Goal: Feedback & Contribution: Submit feedback/report problem

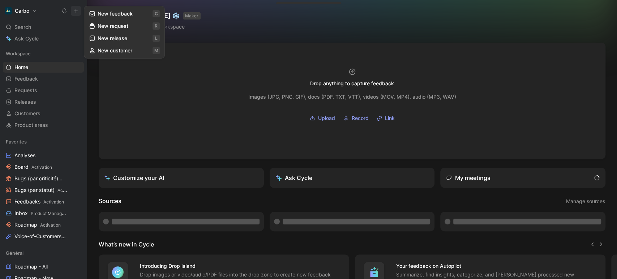
click at [110, 14] on button "New feedback c" at bounding box center [124, 14] width 77 height 12
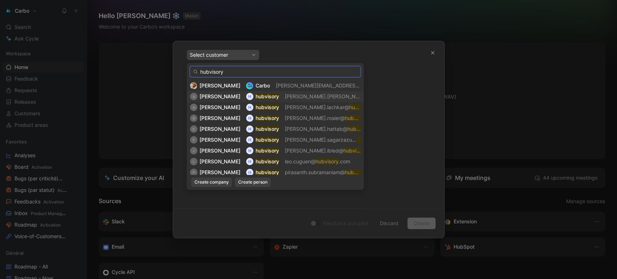
type input "hubvisory"
click at [288, 95] on span "[PERSON_NAME].[PERSON_NAME]@" at bounding box center [329, 96] width 88 height 6
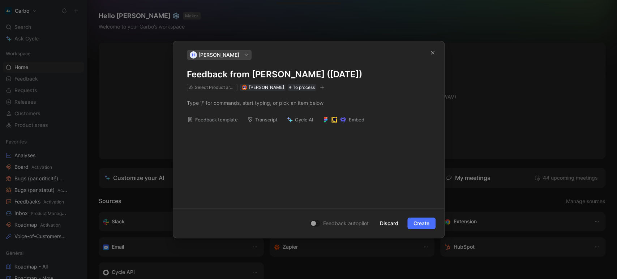
click at [252, 75] on h1 "Feedback from [PERSON_NAME] ([DATE])" at bounding box center [309, 75] width 244 height 12
click at [251, 89] on span "[PERSON_NAME]" at bounding box center [266, 87] width 35 height 5
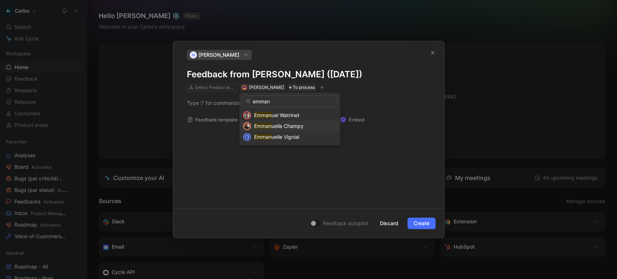
type input "emman"
click at [279, 125] on span "uelle Champy" at bounding box center [288, 126] width 32 height 6
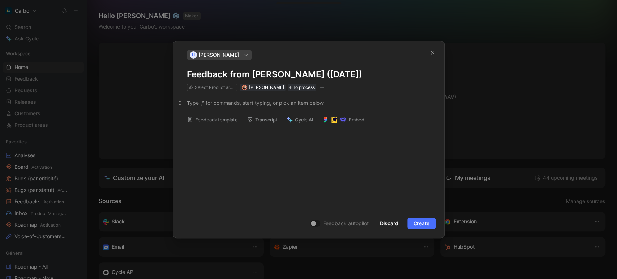
click at [197, 105] on div at bounding box center [309, 103] width 244 height 8
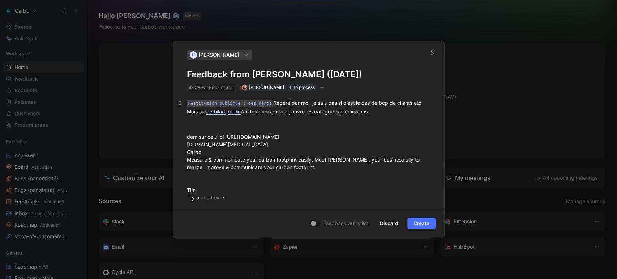
click at [231, 103] on code "Restitution publique : des dinos" at bounding box center [230, 103] width 86 height 7
drag, startPoint x: 264, startPoint y: 102, endPoint x: 168, endPoint y: 104, distance: 96.6
click at [168, 104] on div "h [PERSON_NAME] Feedback from [PERSON_NAME] ([DATE]) Select Product areas [PERS…" at bounding box center [308, 139] width 617 height 279
click at [249, 71] on h1 "Feedback from [PERSON_NAME] ([DATE])" at bounding box center [309, 75] width 244 height 12
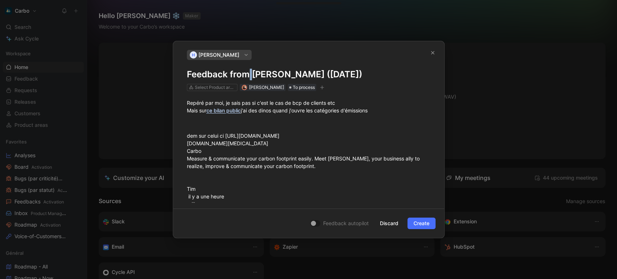
click at [249, 71] on h1 "Feedback from [PERSON_NAME] ([DATE])" at bounding box center [309, 75] width 244 height 12
click at [194, 122] on div at bounding box center [309, 123] width 244 height 8
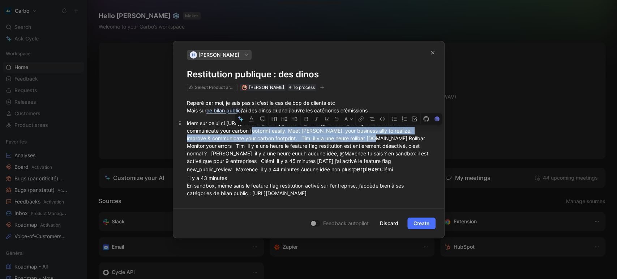
drag, startPoint x: 278, startPoint y: 129, endPoint x: 400, endPoint y: 135, distance: 122.4
click at [400, 135] on div "idem sur celui ci [URL][DOMAIN_NAME] [DOMAIN_NAME][MEDICAL_DATA] Carbo Measure …" at bounding box center [309, 203] width 244 height 169
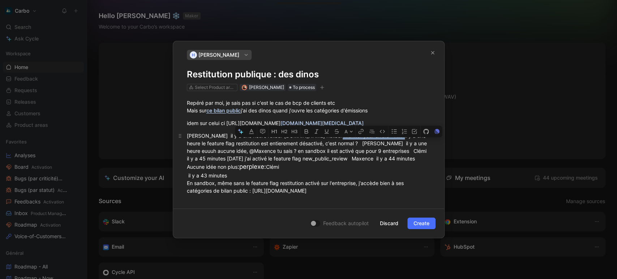
drag, startPoint x: 327, startPoint y: 141, endPoint x: 394, endPoint y: 143, distance: 66.6
click at [394, 143] on div "[PERSON_NAME] il y a une heure rollbar [DOMAIN_NAME] Rollbar Monitor your error…" at bounding box center [309, 209] width 244 height 154
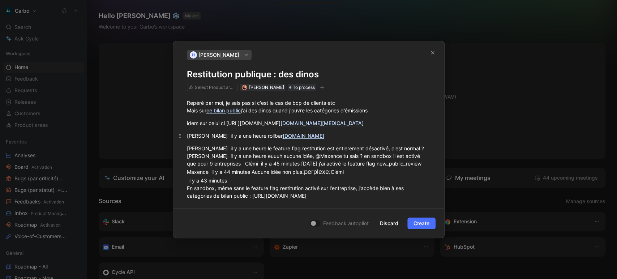
click at [368, 140] on div "[PERSON_NAME] il y a une heure rollbar [DOMAIN_NAME]" at bounding box center [309, 136] width 244 height 8
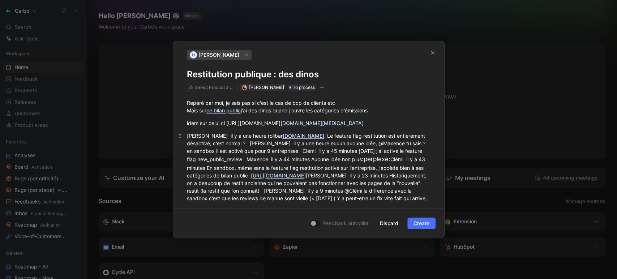
click at [281, 149] on div "[PERSON_NAME] il y a une heure rollbar [DOMAIN_NAME] . Le feature flag restitut…" at bounding box center [309, 171] width 244 height 78
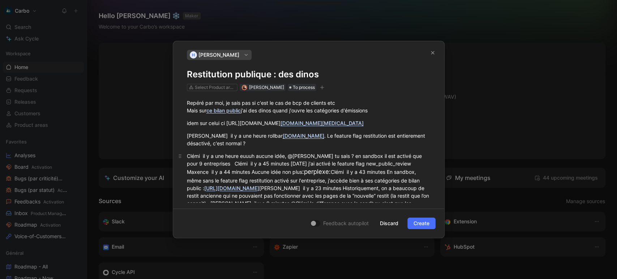
click at [339, 161] on div "Clémi il y a une heure euuuh aucune idée, @[PERSON_NAME] tu sais ? en sandbox i…" at bounding box center [309, 187] width 244 height 70
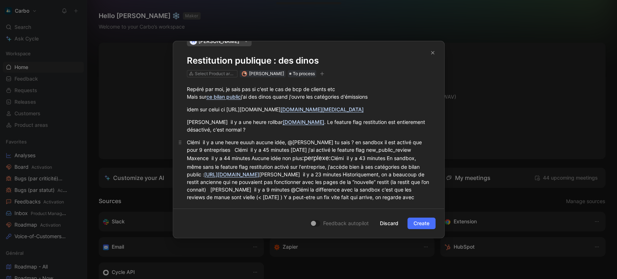
scroll to position [14, 0]
click at [218, 155] on div "Clémi il y a une heure euuuh aucune idée, @[PERSON_NAME] tu sais ? en sandbox i…" at bounding box center [309, 173] width 244 height 70
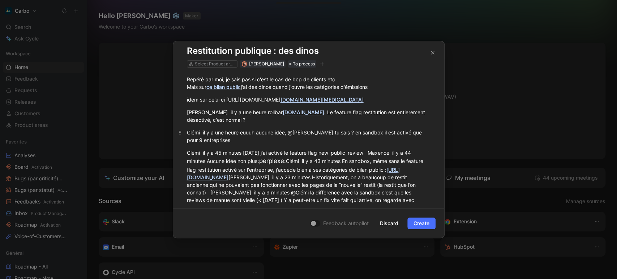
scroll to position [24, 0]
drag, startPoint x: 242, startPoint y: 161, endPoint x: 190, endPoint y: 158, distance: 51.4
click at [190, 158] on div "Clémi il y a 45 minutes [DATE] j'ai activé le feature flag new_public_review Ma…" at bounding box center [309, 180] width 244 height 63
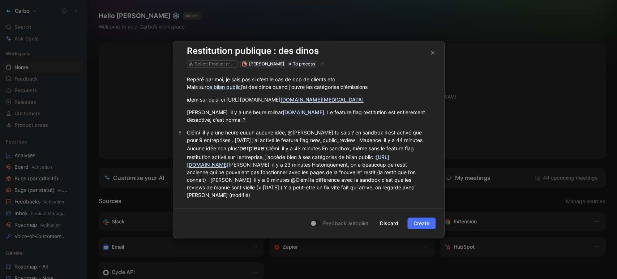
click at [340, 147] on div "Clémi il y a une heure euuuh aucune idée, @[PERSON_NAME] tu sais ? en sandbox i…" at bounding box center [309, 164] width 244 height 70
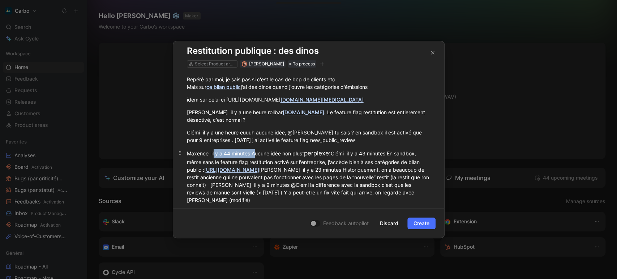
drag, startPoint x: 214, startPoint y: 160, endPoint x: 254, endPoint y: 160, distance: 40.1
click at [254, 160] on div "Maxence il y a 44 minutes Aucune idée non plus :perplexe: Clémi il y a 43 minut…" at bounding box center [309, 176] width 244 height 55
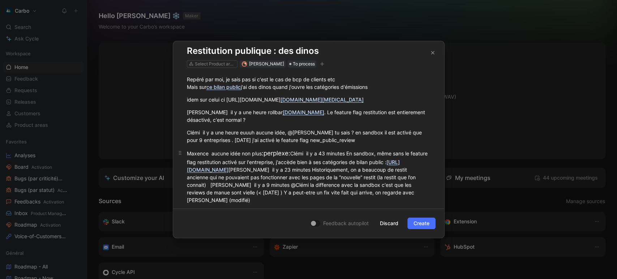
click at [296, 160] on div "Maxence aucune idée non plus :perplexe: Clémi il y a 43 minutes En sandbox, mêm…" at bounding box center [309, 176] width 244 height 55
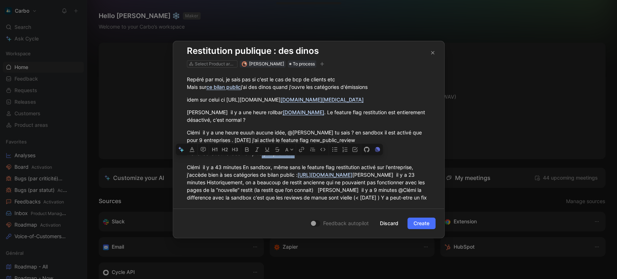
drag, startPoint x: 298, startPoint y: 161, endPoint x: 261, endPoint y: 159, distance: 36.6
click at [261, 158] on div "Maxence aucune idée non plus :perplexe:" at bounding box center [309, 153] width 244 height 9
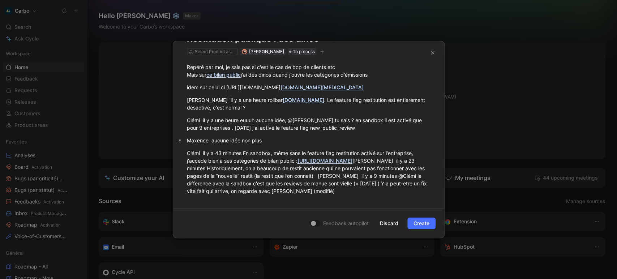
scroll to position [38, 0]
drag, startPoint x: 243, startPoint y: 159, endPoint x: 202, endPoint y: 158, distance: 41.2
click at [202, 158] on div "Clémi il y a 43 minutes En sandbox, même sans le feature flag restitution activ…" at bounding box center [309, 172] width 244 height 46
click at [211, 165] on div "Clémi En sandbox, même sans le feature flag restitution activé sur l'entreprise…" at bounding box center [309, 172] width 244 height 46
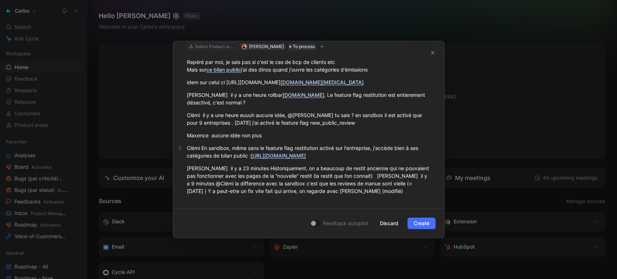
scroll to position [56, 0]
drag, startPoint x: 210, startPoint y: 167, endPoint x: 250, endPoint y: 166, distance: 40.5
click at [250, 166] on div "[PERSON_NAME] il y a 23 minutes Historiquement, on a beaucoup de restit ancienn…" at bounding box center [309, 180] width 244 height 30
click at [329, 175] on div "[PERSON_NAME], on a beaucoup de restit ancienne qui ne pouvaient pas fonctionne…" at bounding box center [309, 180] width 244 height 30
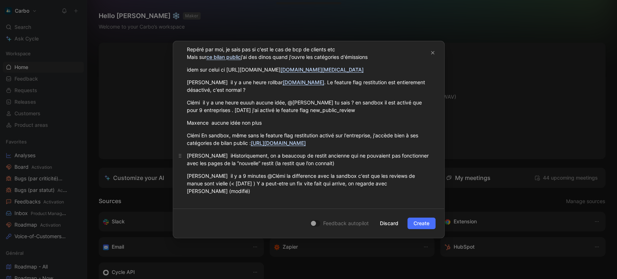
scroll to position [61, 0]
drag, startPoint x: 233, startPoint y: 185, endPoint x: 199, endPoint y: 183, distance: 34.4
click at [199, 183] on div "[PERSON_NAME] il y a 9 minutes @Clémi la difference avec la sandbox c'est que l…" at bounding box center [309, 183] width 244 height 23
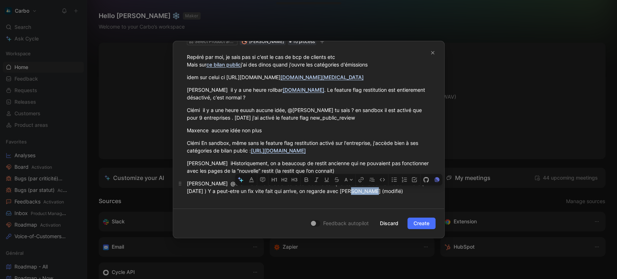
drag, startPoint x: 406, startPoint y: 192, endPoint x: 352, endPoint y: 192, distance: 53.5
click at [352, 192] on div "[PERSON_NAME] @Clémi la difference avec la sandbox c'est que les reviews de man…" at bounding box center [309, 187] width 244 height 15
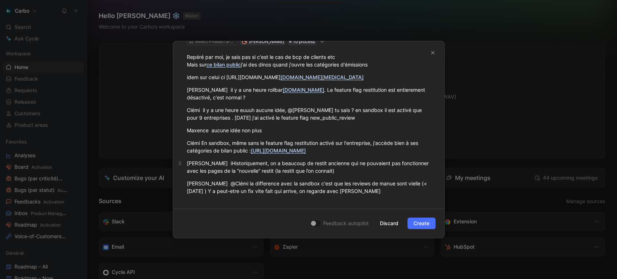
scroll to position [0, 0]
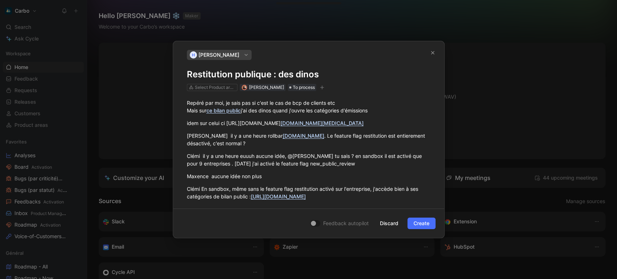
click at [324, 87] on icon "button" at bounding box center [322, 87] width 4 height 4
click at [203, 86] on div "Select Product areas" at bounding box center [215, 87] width 41 height 7
type input "a"
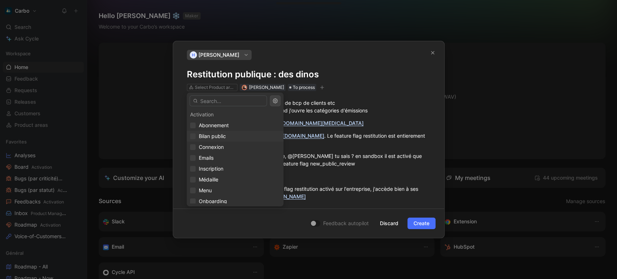
click at [212, 139] on span "Bilan public" at bounding box center [212, 136] width 27 height 6
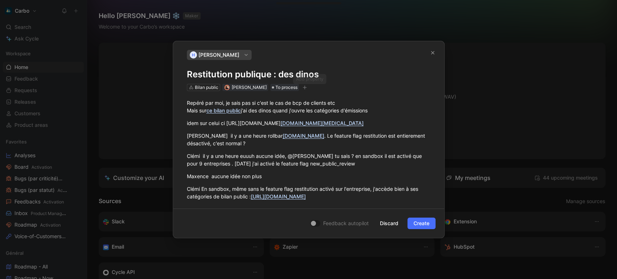
click at [307, 88] on icon "button" at bounding box center [305, 87] width 4 height 0
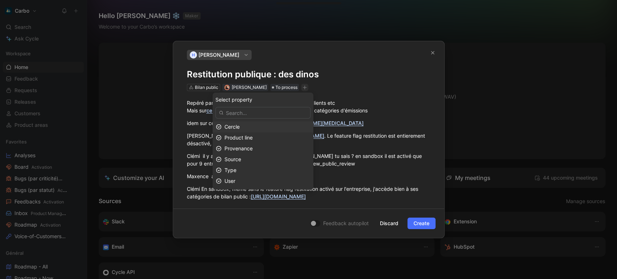
click at [260, 122] on div "Cercle" at bounding box center [263, 127] width 101 height 11
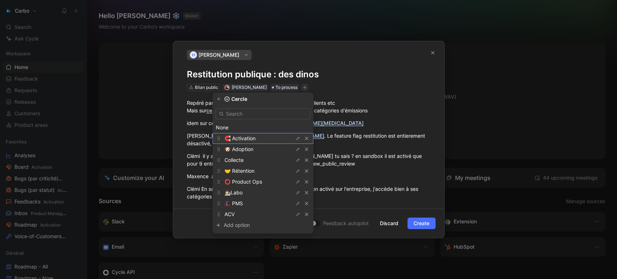
click at [250, 137] on span "🧲 Activation" at bounding box center [240, 138] width 31 height 6
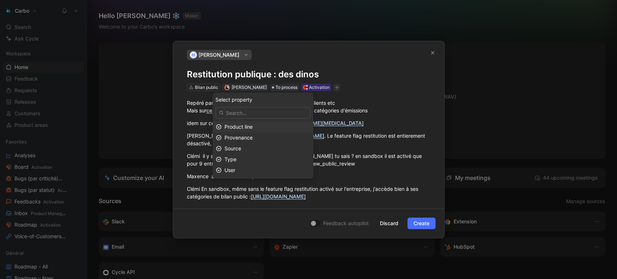
click at [264, 129] on div "Product line" at bounding box center [268, 127] width 86 height 9
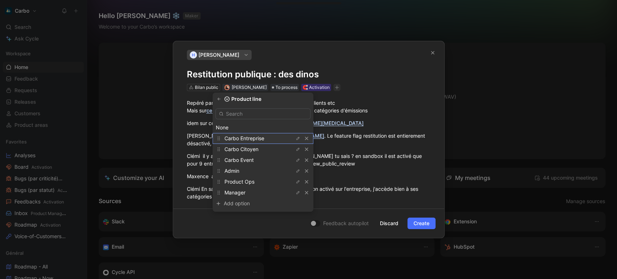
click at [263, 139] on span "Carbo Entreprise" at bounding box center [245, 138] width 40 height 6
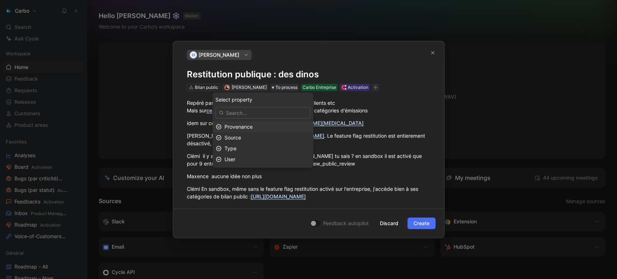
click at [253, 127] on span "Provenance" at bounding box center [239, 127] width 28 height 6
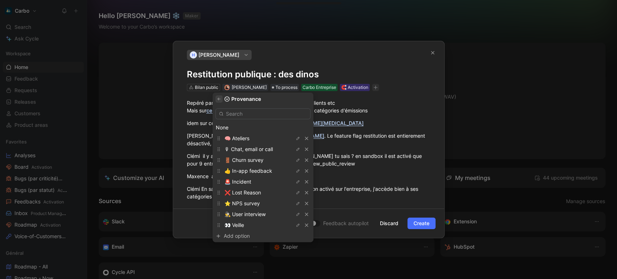
click at [221, 101] on icon "button" at bounding box center [219, 99] width 4 height 4
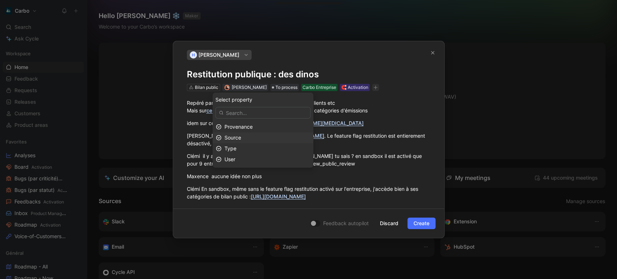
click at [255, 140] on div "Source" at bounding box center [268, 137] width 86 height 9
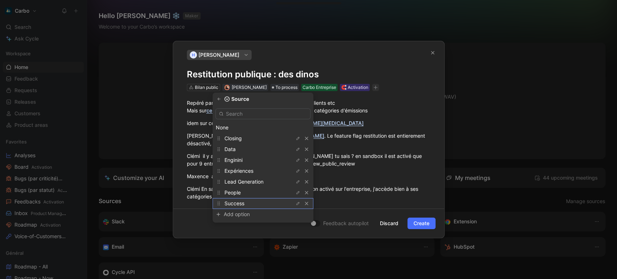
click at [258, 202] on div "Success" at bounding box center [252, 203] width 54 height 9
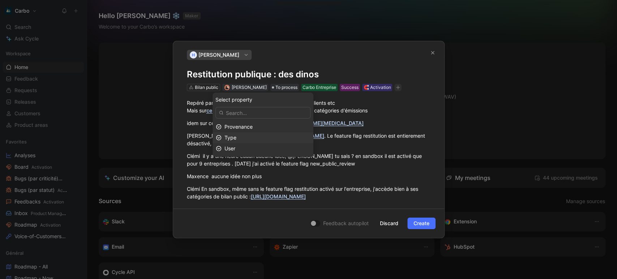
click at [256, 137] on div "Type" at bounding box center [268, 137] width 86 height 9
click at [246, 139] on div "Bug" at bounding box center [252, 138] width 54 height 9
click at [247, 136] on div "User" at bounding box center [268, 137] width 86 height 9
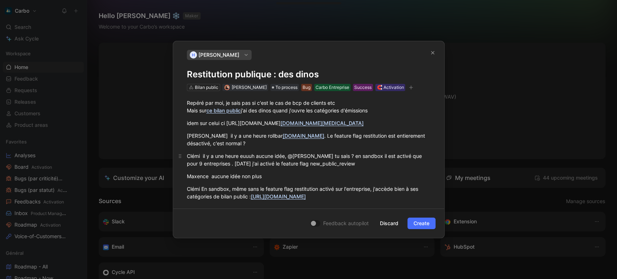
scroll to position [61, 0]
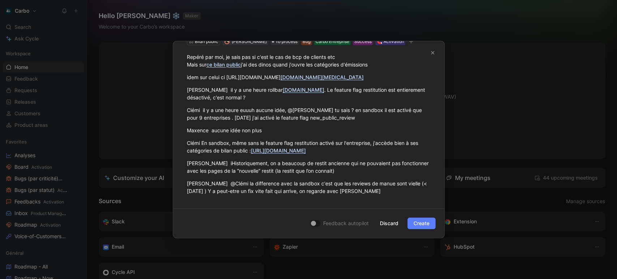
click at [412, 227] on button "Create" at bounding box center [422, 224] width 28 height 12
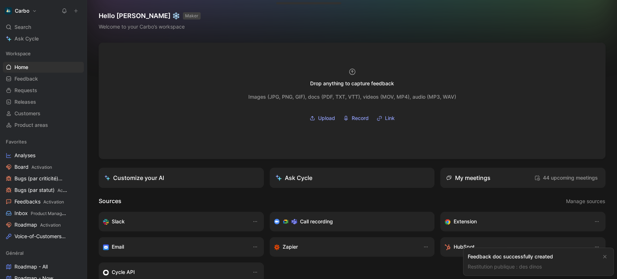
click at [491, 259] on div "Feedback doc successfully created" at bounding box center [533, 256] width 130 height 9
click at [492, 267] on link "Restitution publique : des dinos" at bounding box center [505, 267] width 74 height 6
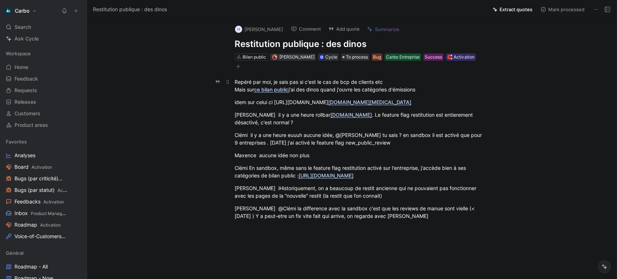
drag, startPoint x: 257, startPoint y: 72, endPoint x: 231, endPoint y: 82, distance: 28.1
click at [231, 82] on div "Repéré par moi, je sais pas si c'est le cas de bcp de clients etc Mais sur ce b…" at bounding box center [359, 149] width 515 height 158
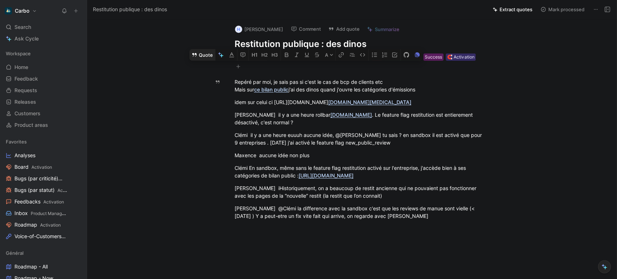
click at [207, 60] on button "Quote" at bounding box center [203, 55] width 26 height 12
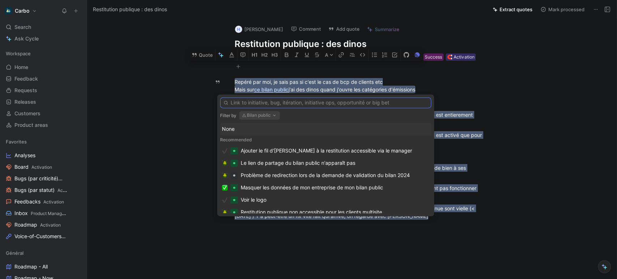
paste input "Je n'accède pas aux catégories des anciennes restitutions"
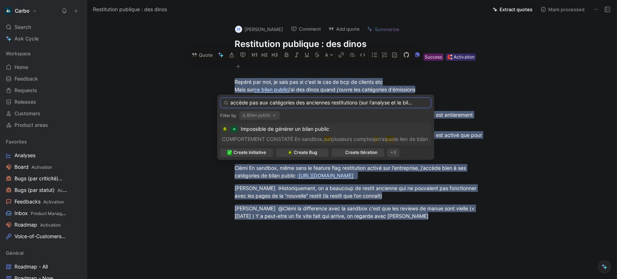
scroll to position [0, 18]
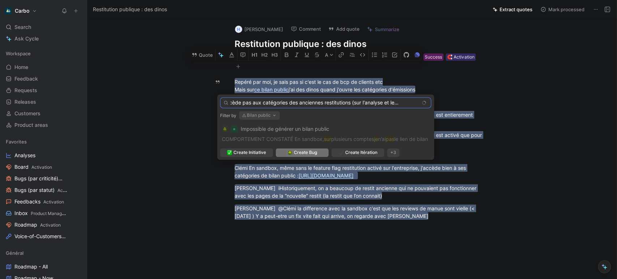
type input "Je n'accède pas aux catégories des anciennes restitutions (sur l'analyse et le …"
click at [313, 151] on span "Create Bug" at bounding box center [305, 152] width 23 height 7
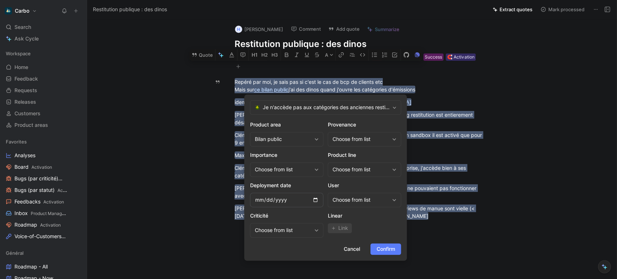
click at [396, 252] on button "Confirm" at bounding box center [386, 249] width 31 height 12
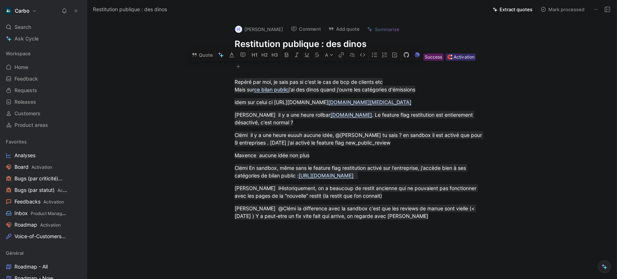
click at [361, 57] on span "To process" at bounding box center [357, 57] width 22 height 7
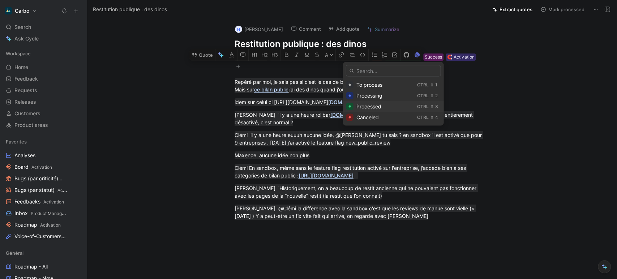
click at [377, 107] on span "Processed" at bounding box center [368, 106] width 25 height 6
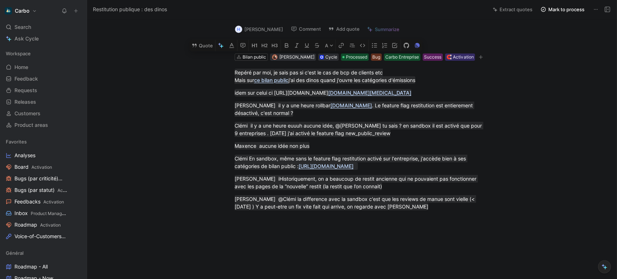
click at [612, 9] on button at bounding box center [608, 9] width 10 height 10
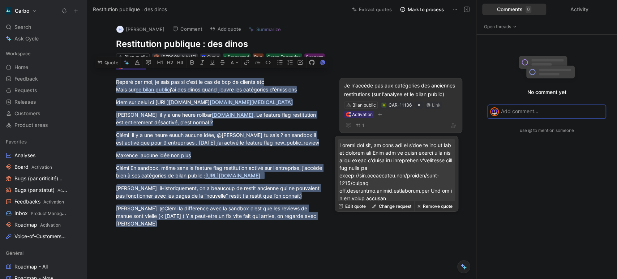
click at [386, 91] on div "Je n'accède pas aux catégories des anciennes restitutions (sur l'analyse et le …" at bounding box center [401, 89] width 114 height 17
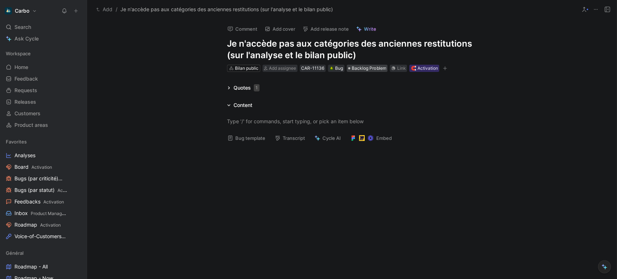
click at [352, 68] on span "Backlog Problem" at bounding box center [369, 68] width 34 height 7
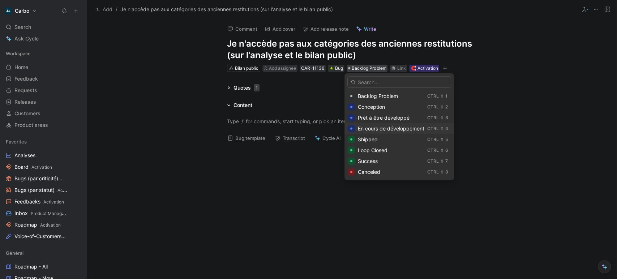
click at [374, 127] on span "En cours de développement" at bounding box center [391, 129] width 67 height 6
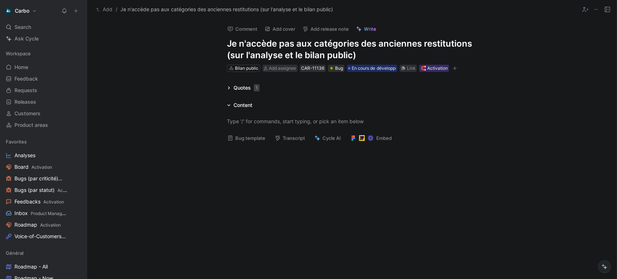
click at [454, 68] on icon "button" at bounding box center [455, 68] width 4 height 4
click at [403, 69] on icon at bounding box center [403, 68] width 4 height 4
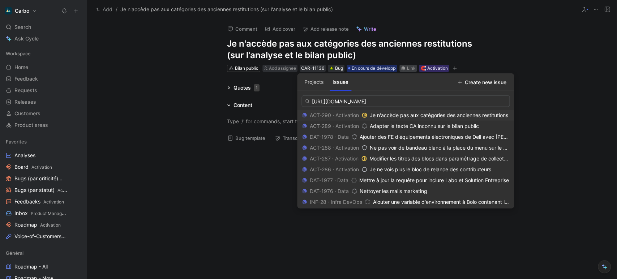
scroll to position [0, 56]
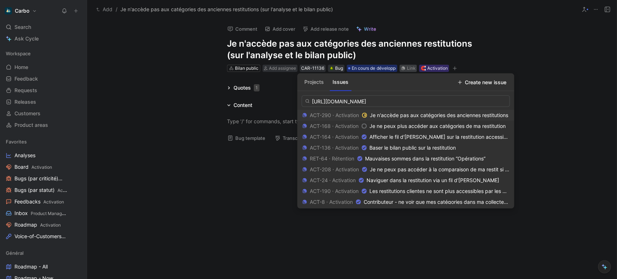
type input "[URL][DOMAIN_NAME]"
click at [378, 115] on span "Je n'accède pas aux catégories des anciennes restitutions" at bounding box center [439, 115] width 139 height 6
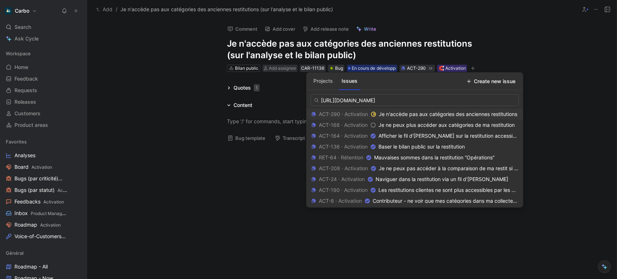
scroll to position [0, 0]
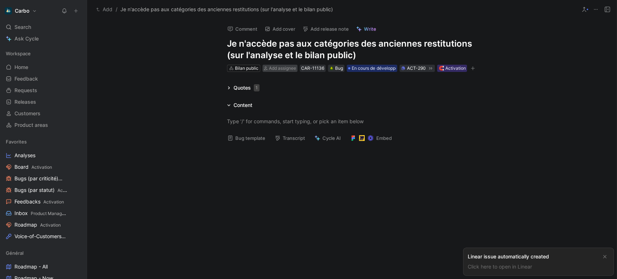
click at [281, 69] on span "Add assignee" at bounding box center [282, 67] width 27 height 5
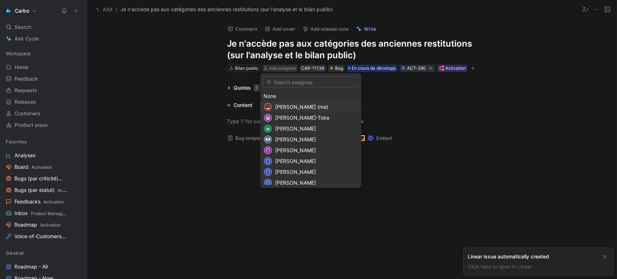
click at [286, 107] on span "[PERSON_NAME] (me)" at bounding box center [301, 107] width 53 height 6
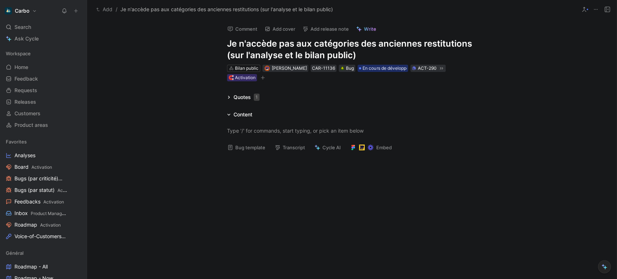
click at [259, 80] on button "button" at bounding box center [262, 77] width 7 height 7
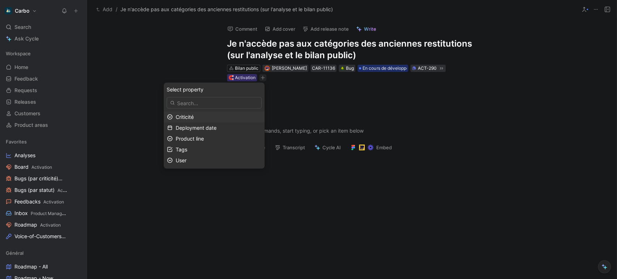
click at [194, 117] on span "Criticité" at bounding box center [185, 117] width 18 height 6
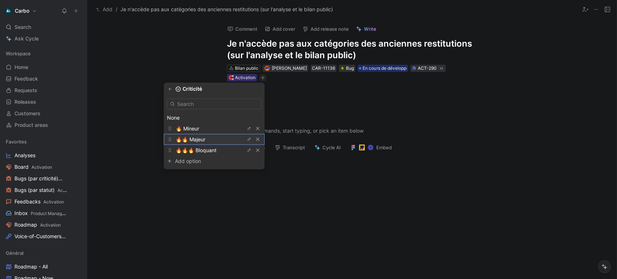
click at [205, 139] on span "🔥🔥 Majeur" at bounding box center [191, 139] width 30 height 6
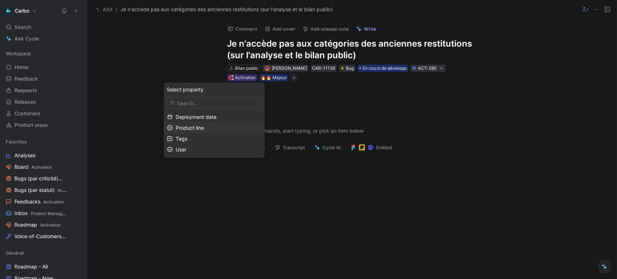
click at [222, 129] on div "Product line" at bounding box center [219, 127] width 86 height 9
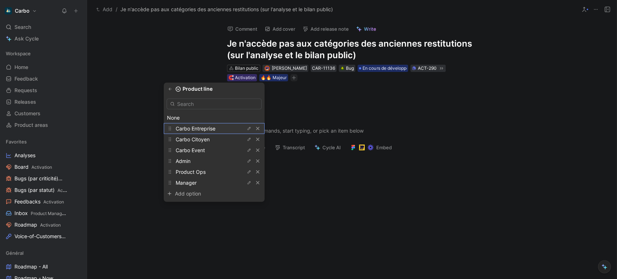
click at [212, 127] on span "Carbo Entreprise" at bounding box center [196, 128] width 40 height 6
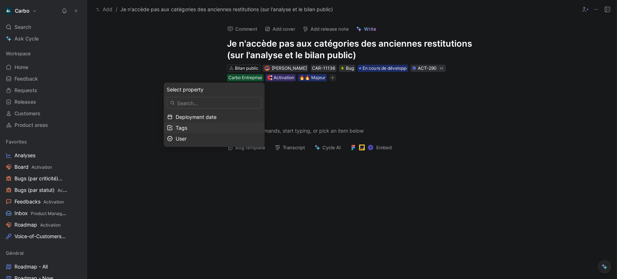
click at [201, 128] on div "Tags" at bounding box center [219, 127] width 86 height 9
click at [172, 90] on icon "button" at bounding box center [170, 89] width 4 height 4
click at [208, 140] on div "User" at bounding box center [219, 138] width 86 height 9
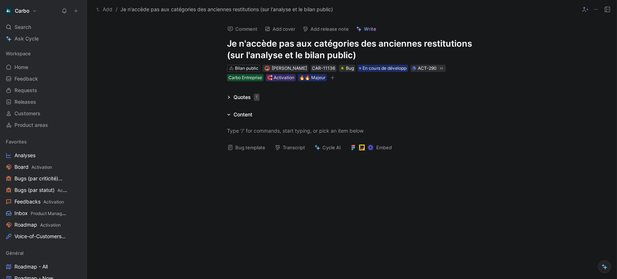
click at [333, 31] on button "Add release note" at bounding box center [325, 29] width 53 height 10
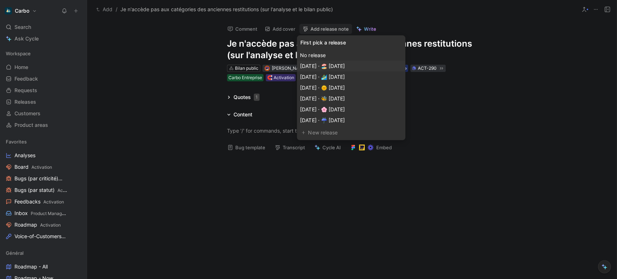
click at [379, 66] on div "[DATE] · 🏖️ [DATE]" at bounding box center [351, 66] width 102 height 9
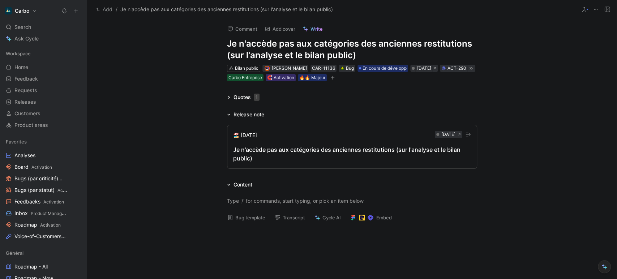
click at [277, 153] on div "Je n'accède pas aux catégories des anciennes restitutions (sur l'analyse et le …" at bounding box center [352, 153] width 238 height 17
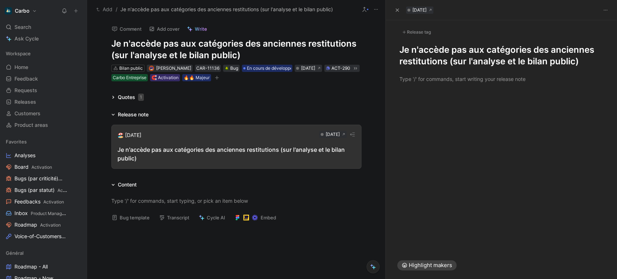
click at [401, 54] on h1 "Je n'accède pas aux catégories des anciennes restitutions (sur l'analyse et le …" at bounding box center [502, 55] width 204 height 23
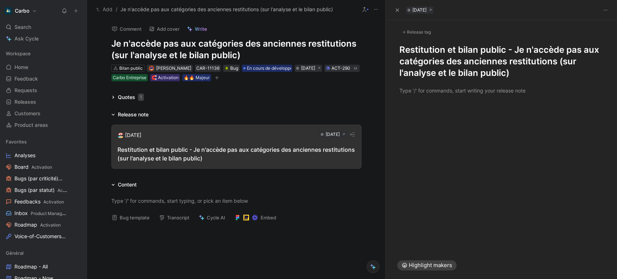
click at [106, 10] on button "Add" at bounding box center [104, 9] width 20 height 9
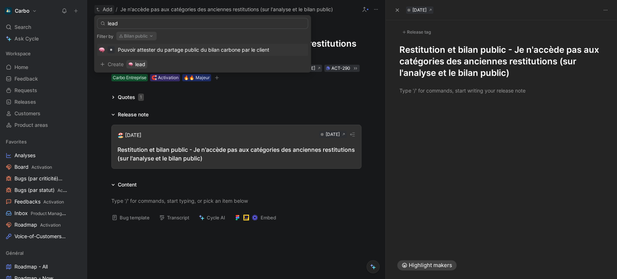
type input "lead"
click at [132, 34] on button "Bilan public" at bounding box center [136, 36] width 41 height 9
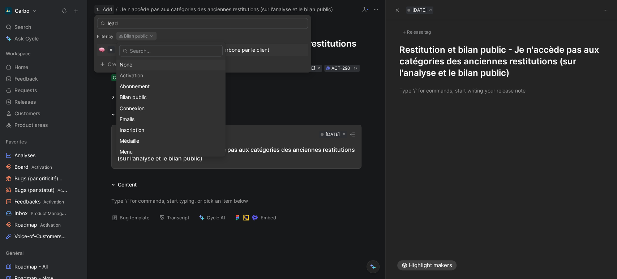
click at [148, 63] on div "None" at bounding box center [171, 64] width 103 height 9
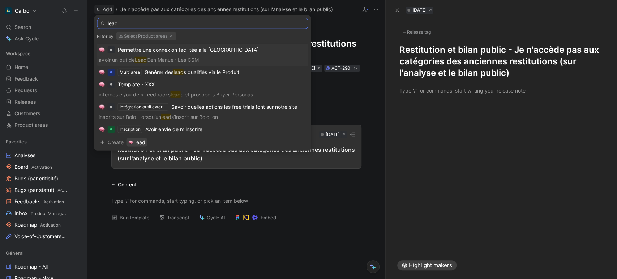
click at [169, 20] on input "lead" at bounding box center [202, 23] width 211 height 11
click at [209, 70] on span "s qualifiés via le Produit" at bounding box center [211, 72] width 56 height 6
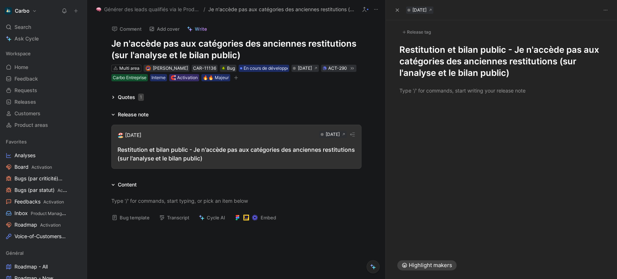
drag, startPoint x: 524, startPoint y: 78, endPoint x: 560, endPoint y: 63, distance: 38.6
click at [560, 63] on h1 "Restitution et bilan public - Je n'accède pas aux catégories des anciennes rest…" at bounding box center [502, 61] width 204 height 35
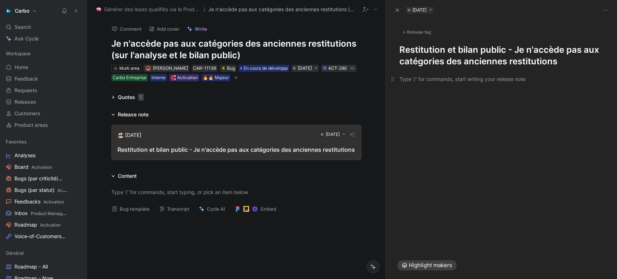
click at [420, 82] on div at bounding box center [502, 79] width 204 height 8
click at [483, 91] on div "🐞 Bug : Etant donné que je suis une ancienne restitution ou bilan public et que…" at bounding box center [502, 83] width 204 height 17
click at [486, 89] on div "🐞 Bug : Etant donné que je suis une ancienne restitution ou bilan public et que…" at bounding box center [502, 83] width 204 height 17
click at [540, 88] on div "🐞 Bug : Etant donné que je suis une ancienne restitution ou bilan public et que…" at bounding box center [502, 83] width 204 height 17
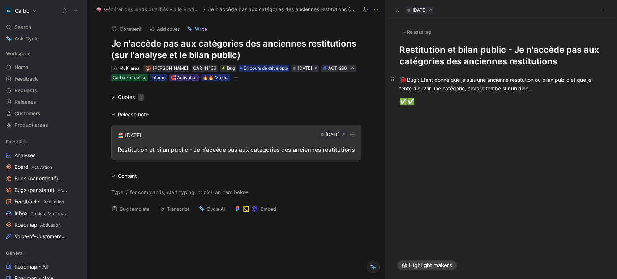
click at [422, 80] on div "🐞 Bug : Etant donné que je suis une ancienne restitution ou bilan public et que…" at bounding box center [502, 83] width 204 height 17
click at [432, 101] on div "✅ ✅" at bounding box center [502, 101] width 204 height 9
click at [466, 80] on div "🐞 Etant donné que je suis une ancienne restitution ou bilan public et que je te…" at bounding box center [502, 83] width 204 height 17
click at [492, 104] on div "✅ Alors je peux ouvrir la catégorie." at bounding box center [502, 101] width 204 height 9
click at [414, 28] on div "Release tag" at bounding box center [417, 32] width 34 height 9
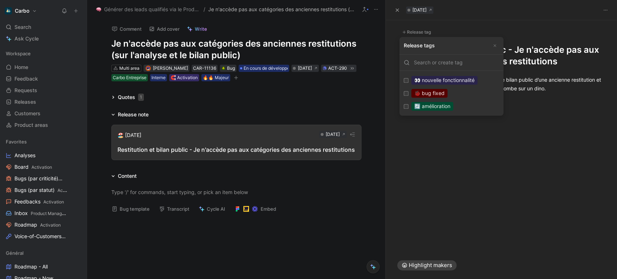
click at [449, 95] on label "🐞 bug fixed Edit" at bounding box center [451, 93] width 101 height 13
click at [409, 95] on input "🐞 bug fixed Edit" at bounding box center [406, 93] width 5 height 5
checkbox input "true"
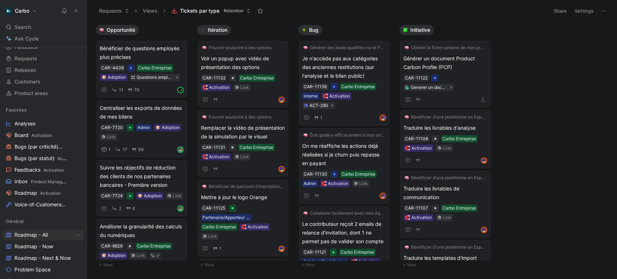
scroll to position [23, 0]
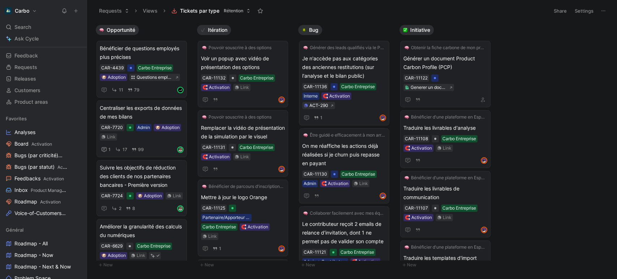
click at [603, 13] on icon at bounding box center [604, 11] width 6 height 6
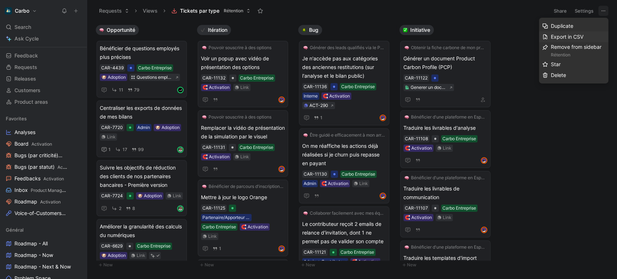
click at [579, 37] on span "Export in CSV" at bounding box center [567, 37] width 33 height 6
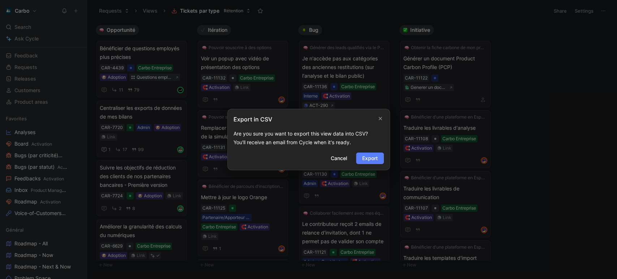
click at [364, 158] on span "Export" at bounding box center [370, 158] width 16 height 9
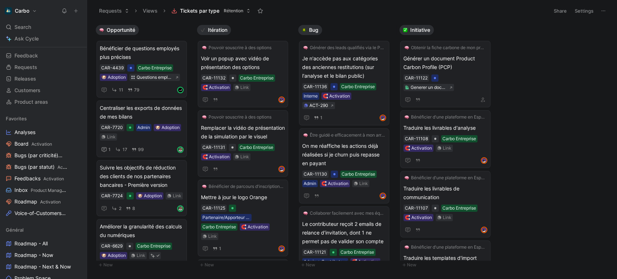
click at [605, 9] on icon at bounding box center [604, 11] width 6 height 6
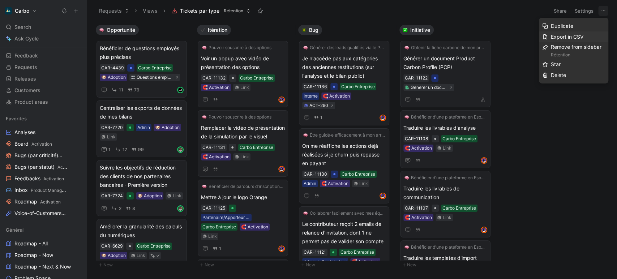
click at [565, 37] on span "Export in CSV" at bounding box center [567, 37] width 33 height 6
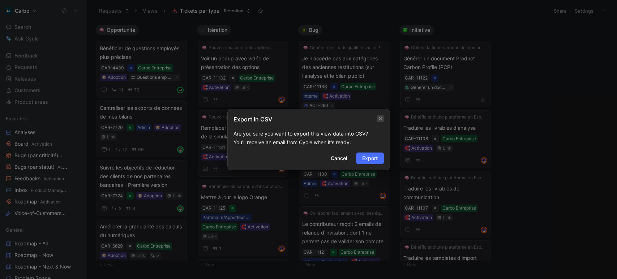
click at [379, 121] on icon "button" at bounding box center [380, 119] width 4 height 6
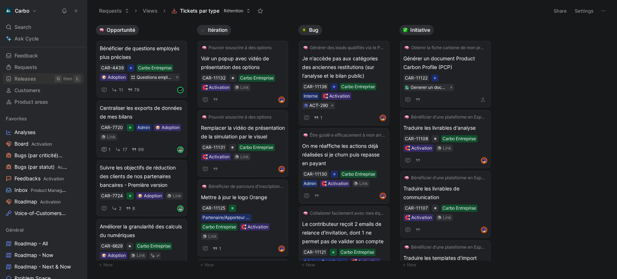
click at [41, 73] on link "Releases G then L" at bounding box center [43, 78] width 81 height 11
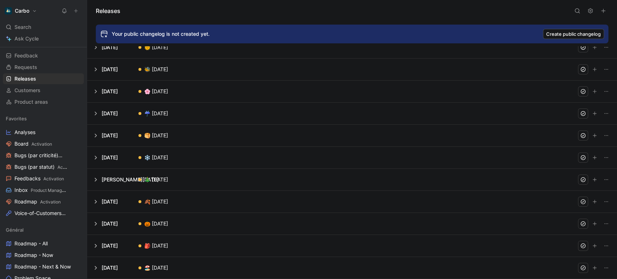
scroll to position [249, 0]
click at [95, 93] on button at bounding box center [353, 93] width 530 height 22
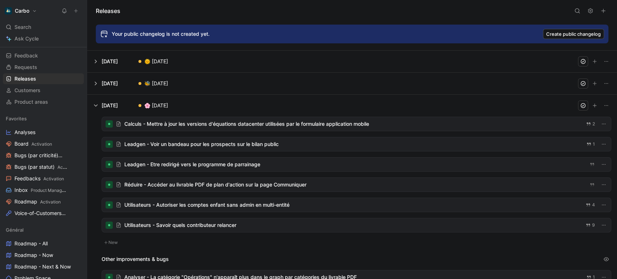
scroll to position [56, 0]
